Goal: Task Accomplishment & Management: Use online tool/utility

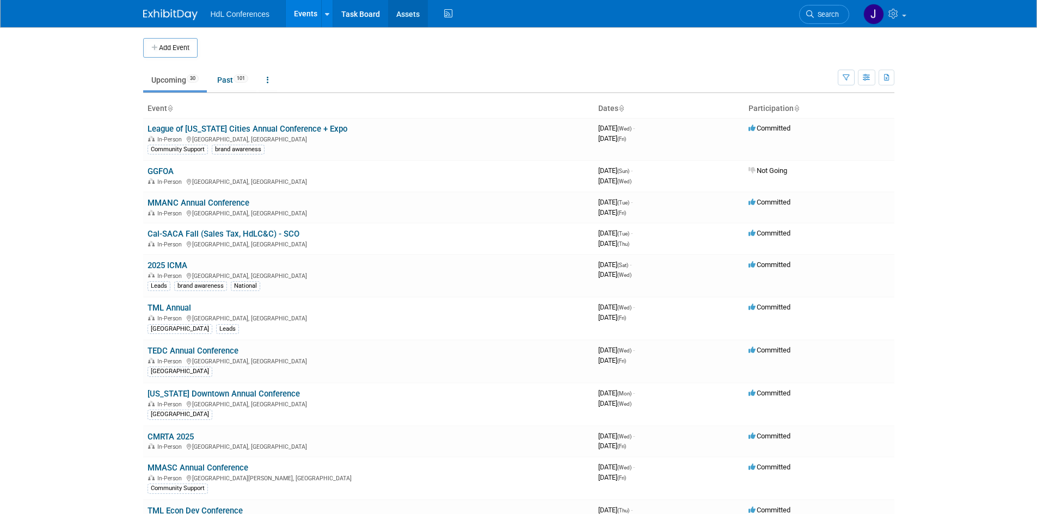
click at [406, 15] on link "Assets" at bounding box center [408, 13] width 40 height 27
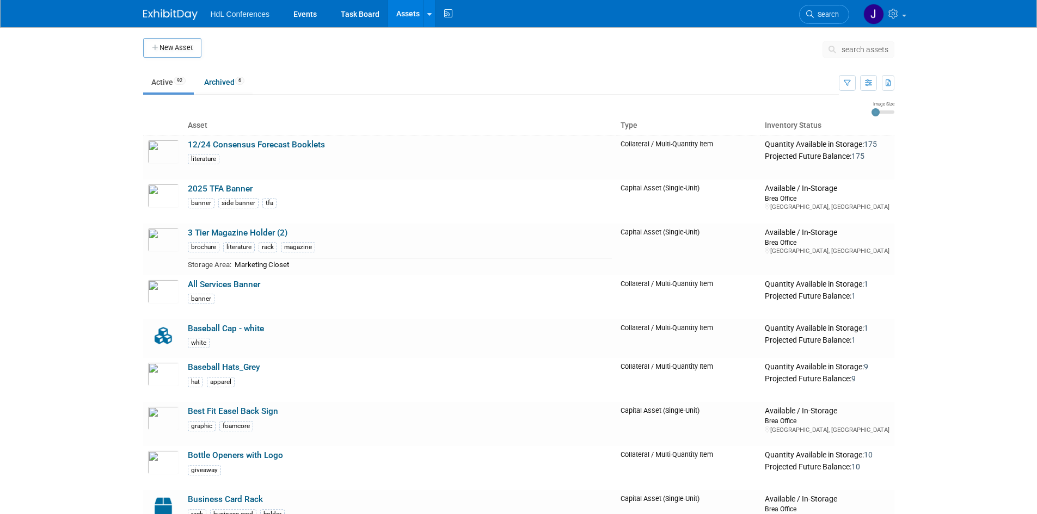
click at [835, 49] on icon at bounding box center [833, 50] width 11 height 8
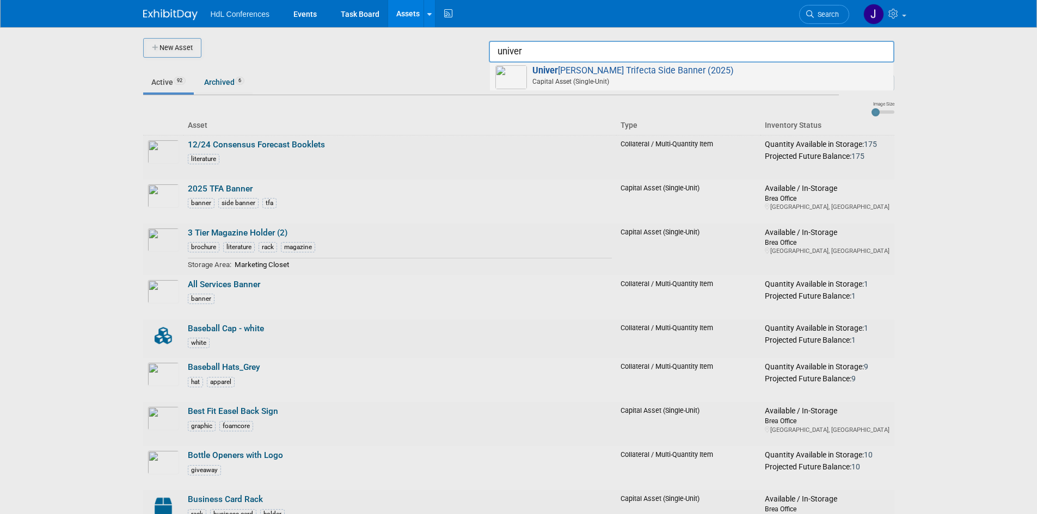
click at [623, 72] on span "Univer sal Trifecta Side Banner (2025) Capital Asset (Single-Unit)" at bounding box center [691, 76] width 392 height 22
type input "Universal Trifecta Side Banner (2025)"
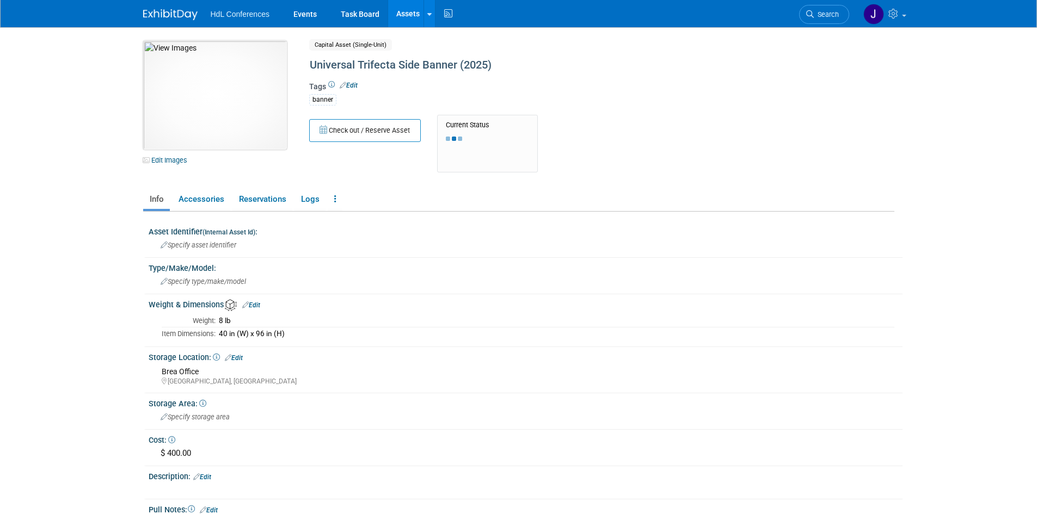
click at [225, 107] on img at bounding box center [215, 95] width 144 height 109
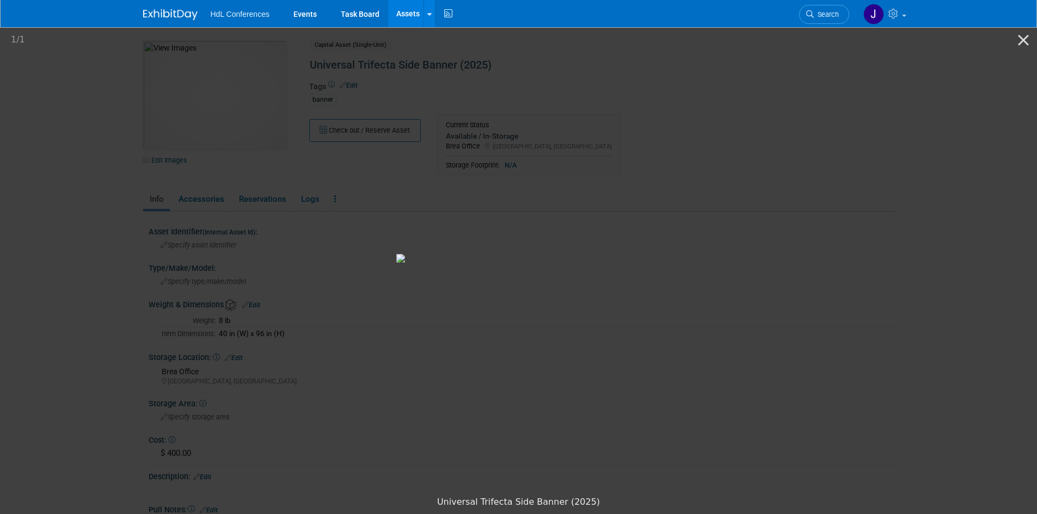
click at [149, 133] on picture at bounding box center [518, 258] width 1037 height 465
